Goal: Information Seeking & Learning: Learn about a topic

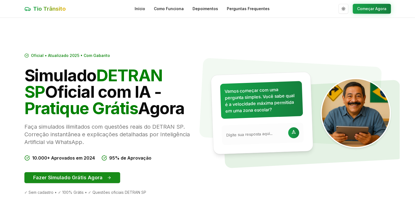
click at [89, 178] on button "Fazer Simulado Grátis Agora" at bounding box center [72, 177] width 96 height 11
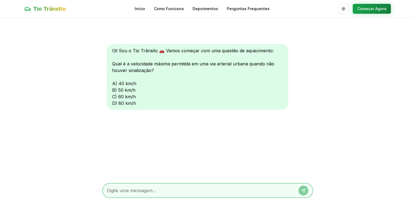
click at [113, 102] on div "Oi! Sou o Tio Trânsito 🚗 Vamos começar com uma questão de aquecimento: Qual é a…" at bounding box center [197, 77] width 181 height 66
click at [151, 190] on textarea at bounding box center [200, 190] width 186 height 7
type textarea "d"
type textarea "c"
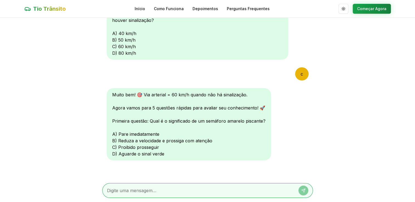
click at [113, 141] on div "Muito bem! 🎯 Via arterial = 60 km/h quando não há sinalização. Agora vamos para…" at bounding box center [189, 124] width 164 height 72
click at [125, 187] on div at bounding box center [207, 190] width 210 height 15
click at [125, 188] on div at bounding box center [207, 190] width 210 height 15
click at [125, 188] on textarea at bounding box center [200, 190] width 186 height 7
type textarea "b"
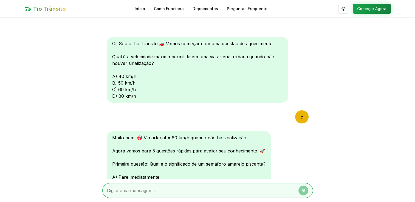
scroll to position [0, 0]
